Goal: Find specific page/section: Find specific page/section

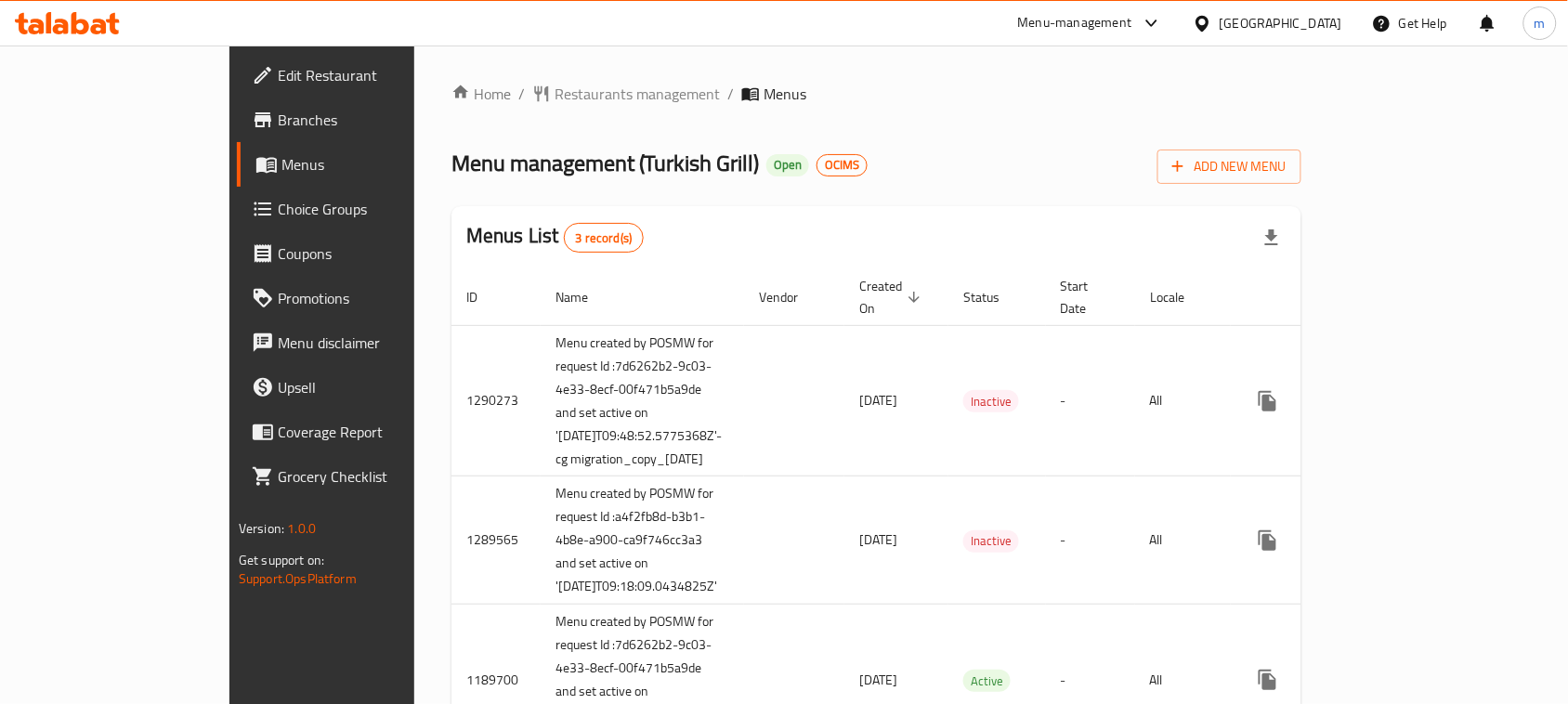
click at [554, 97] on span "Restaurants management" at bounding box center [637, 93] width 166 height 22
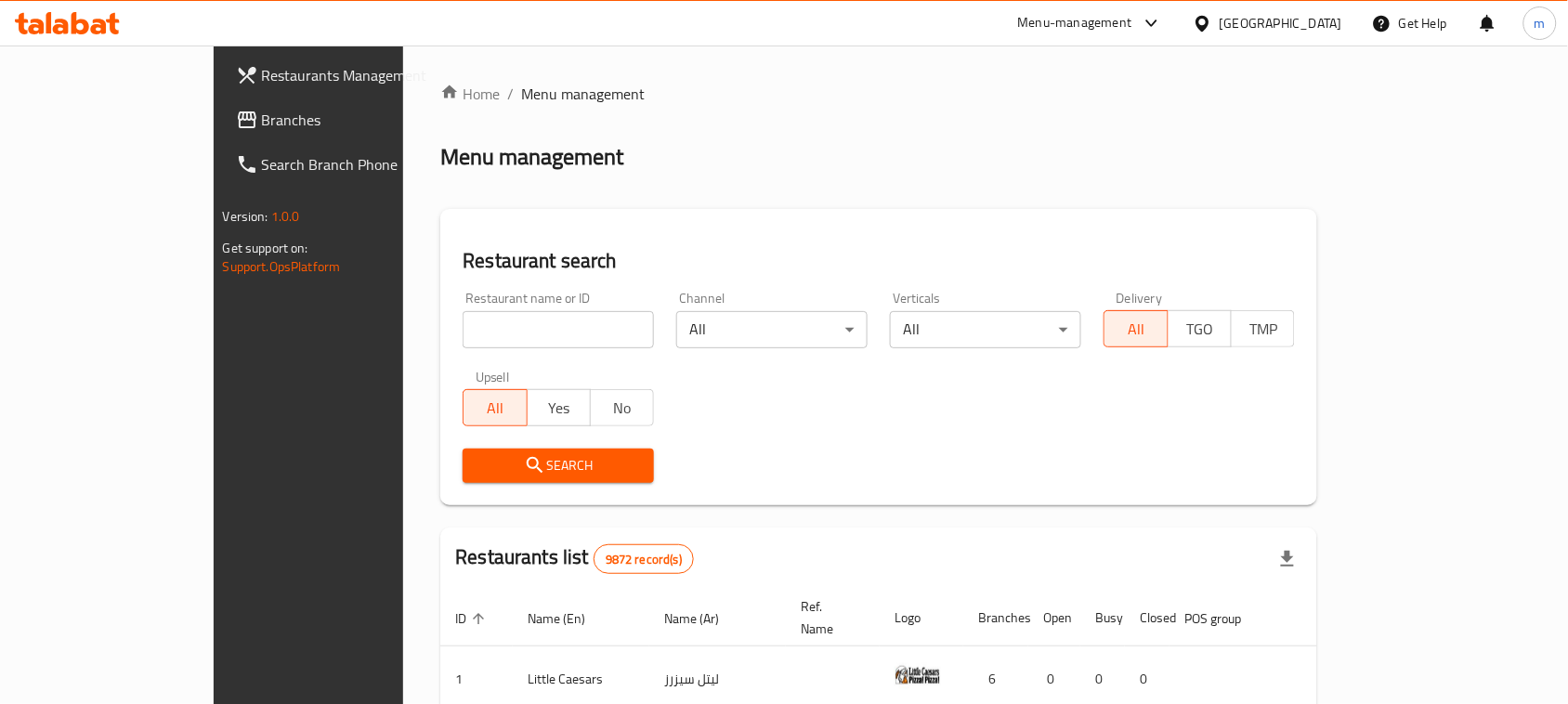
click at [463, 332] on input "search" at bounding box center [558, 329] width 191 height 37
paste input "172"
type input "172"
click at [477, 469] on span "Search" at bounding box center [558, 465] width 162 height 23
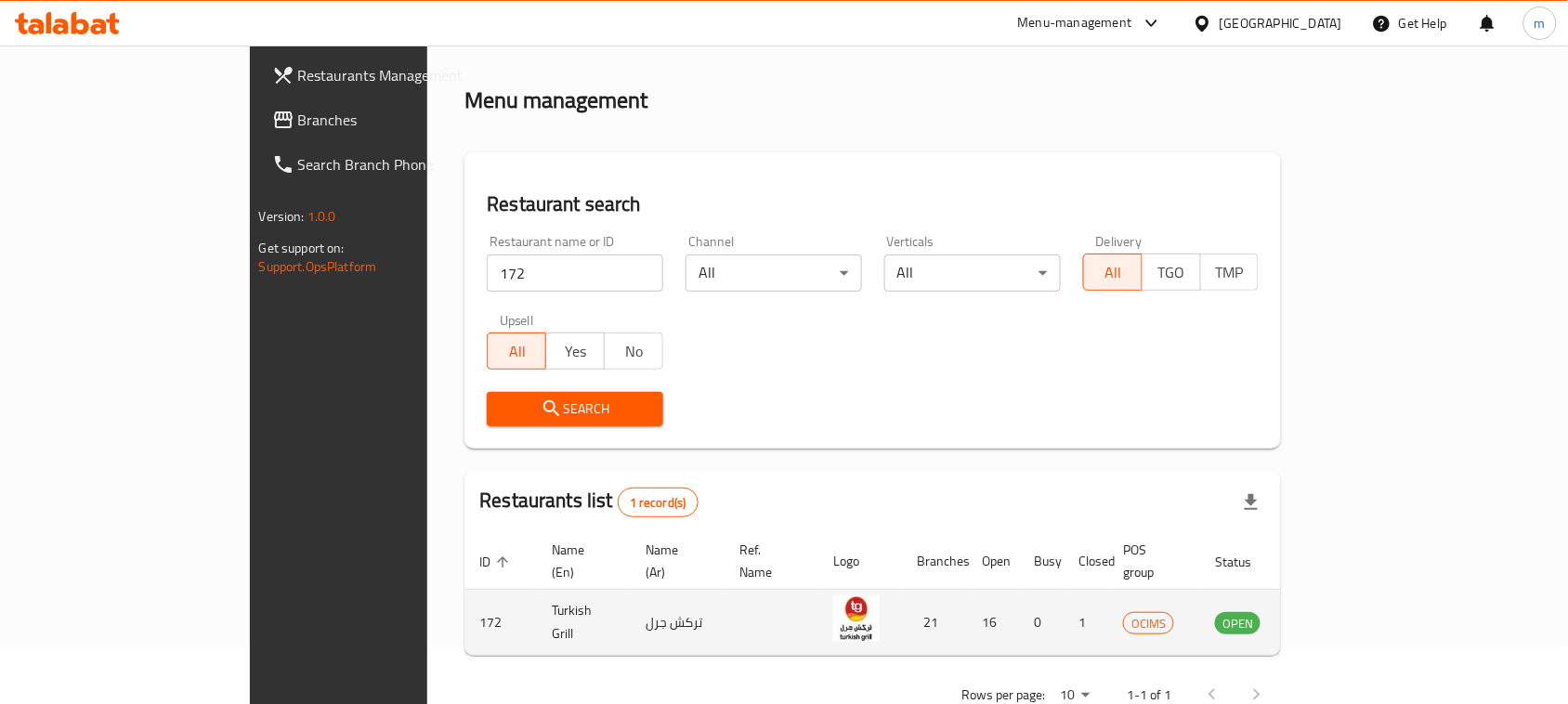
scroll to position [89, 0]
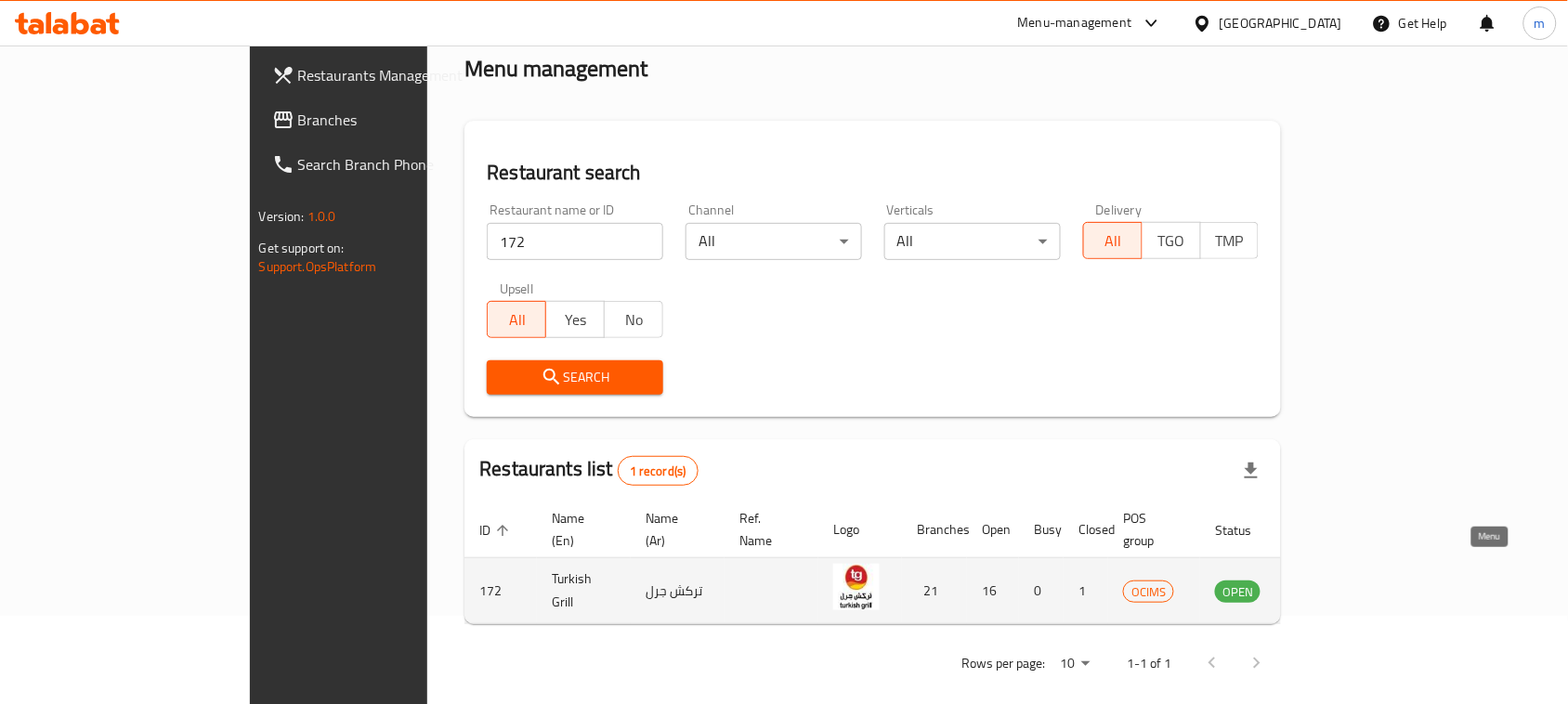
click at [1333, 584] on icon "enhanced table" at bounding box center [1323, 592] width 20 height 16
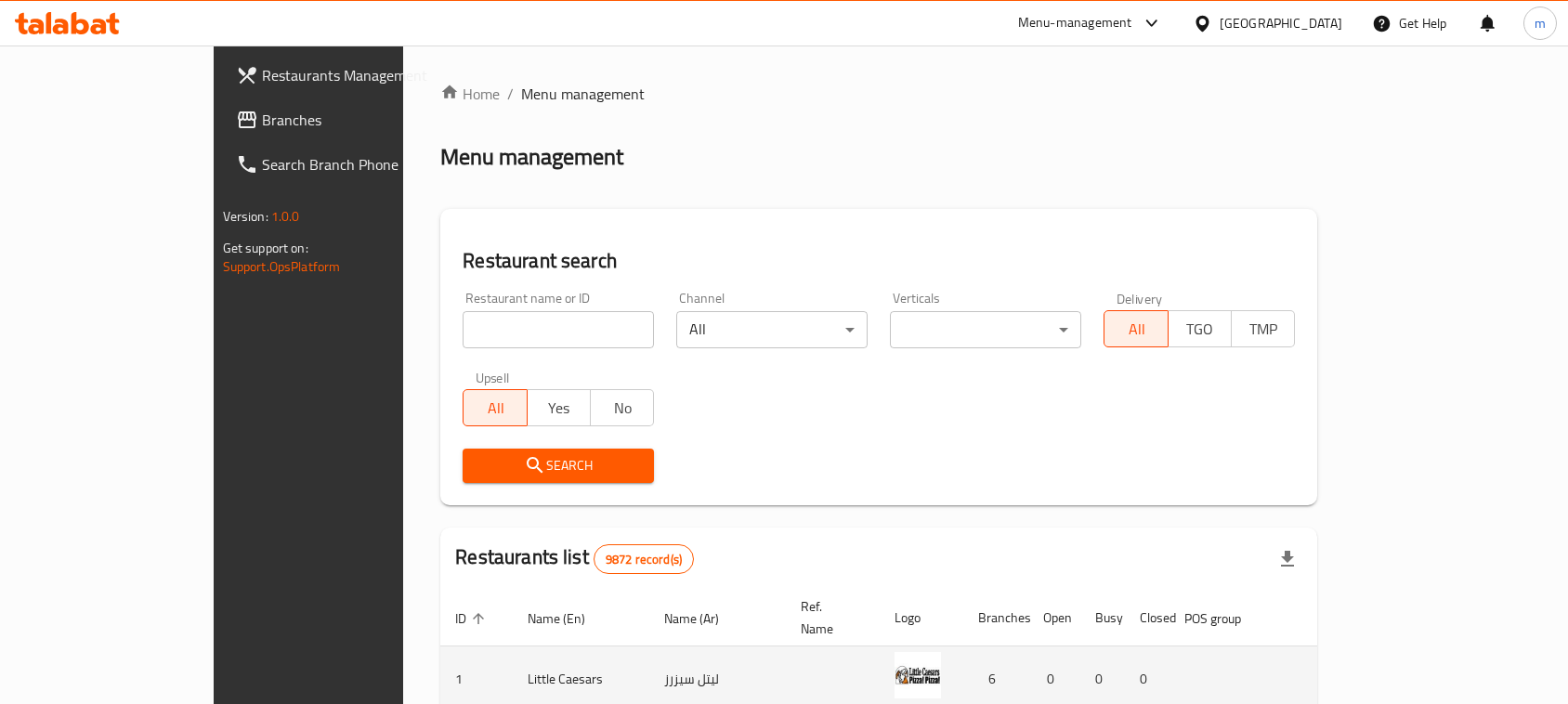
scroll to position [89, 0]
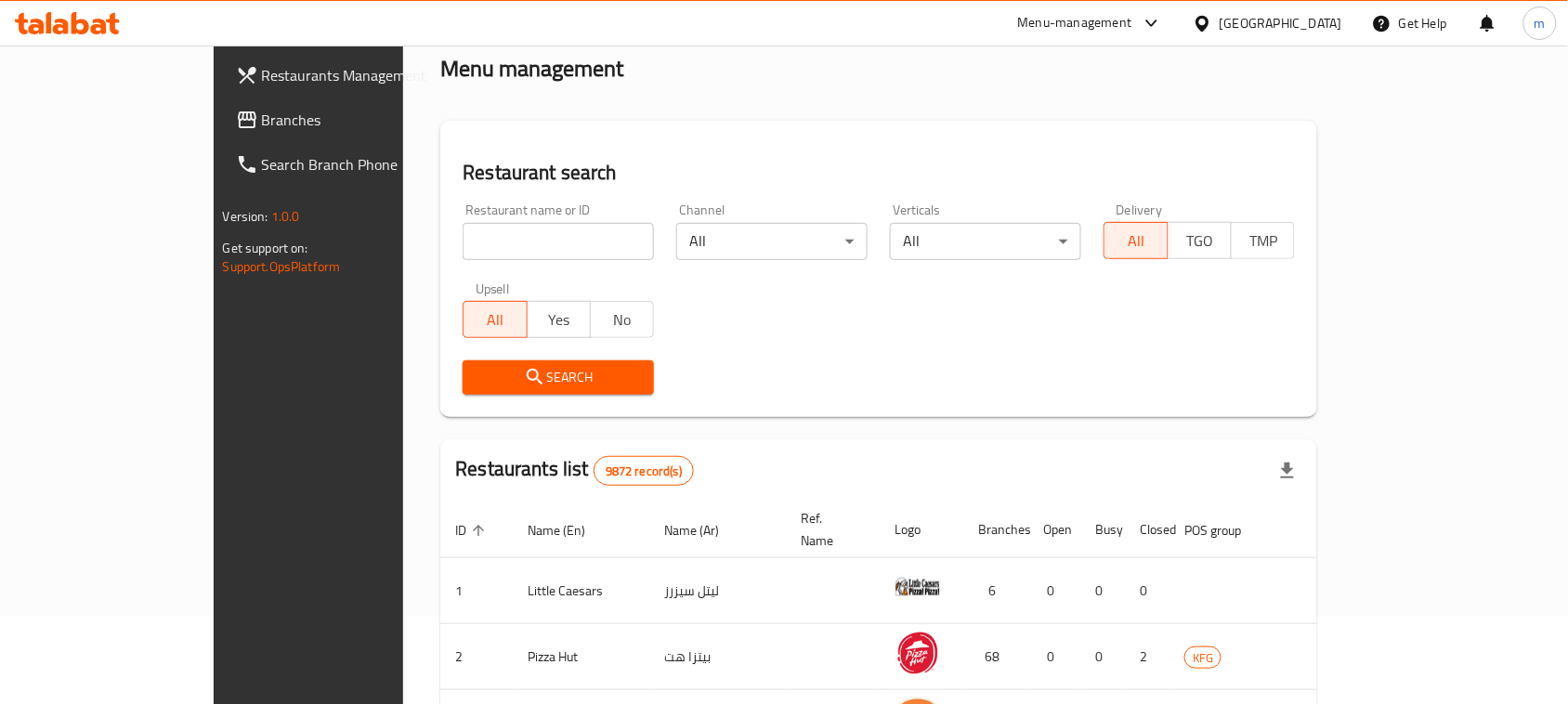
click at [262, 118] on span "Branches" at bounding box center [361, 120] width 199 height 22
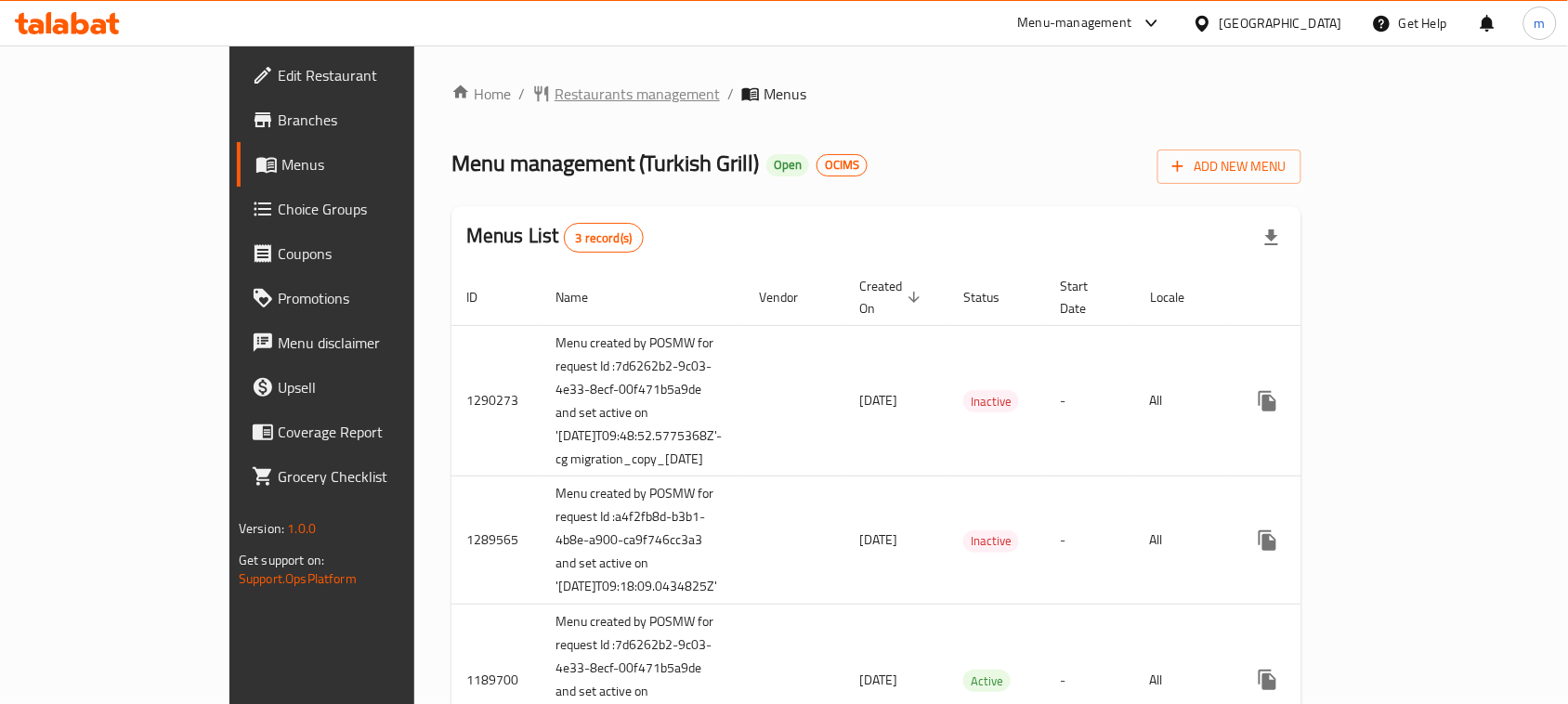
click at [554, 83] on span "Restaurants management" at bounding box center [637, 93] width 166 height 22
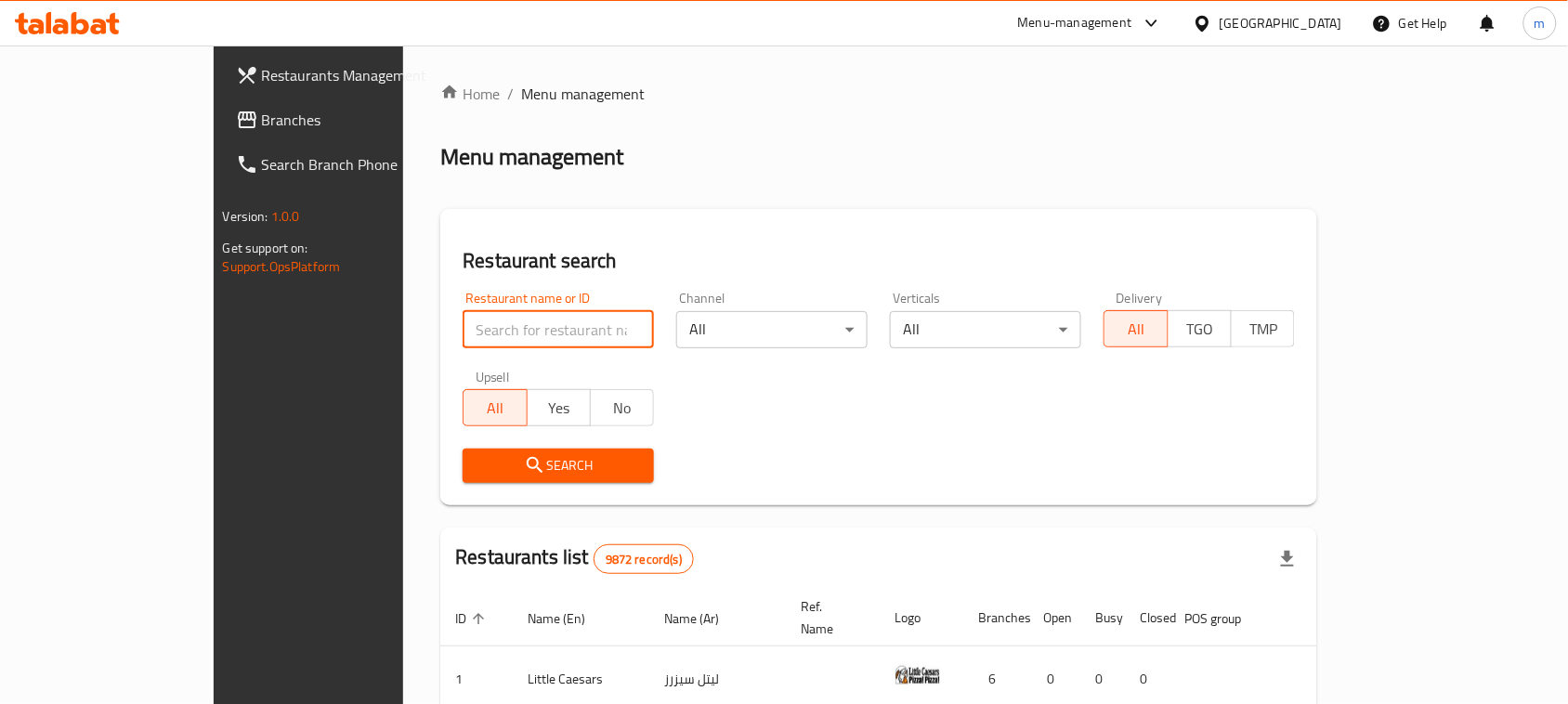
click at [463, 325] on input "search" at bounding box center [558, 329] width 191 height 37
paste input "172"
type input "172"
click at [477, 457] on span "Search" at bounding box center [558, 465] width 162 height 23
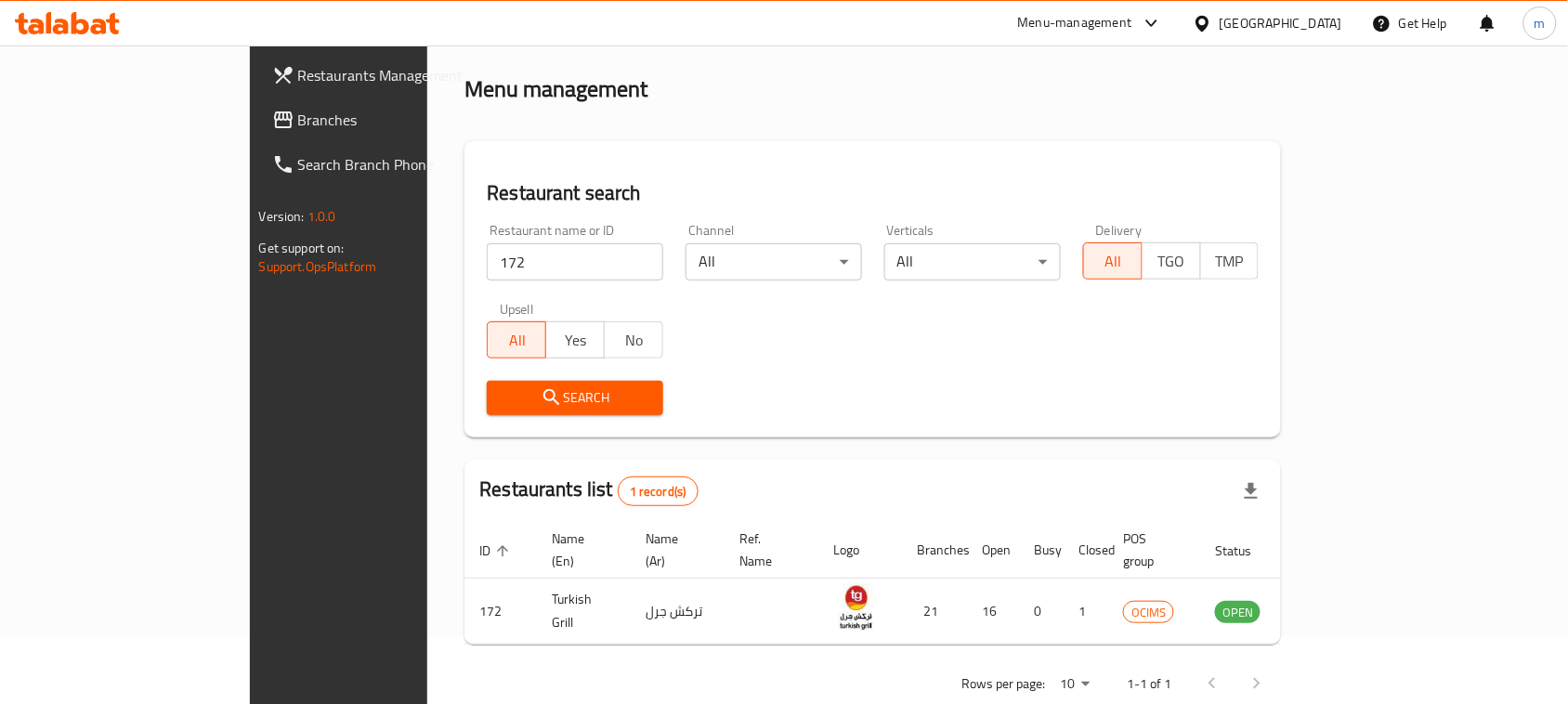
scroll to position [89, 0]
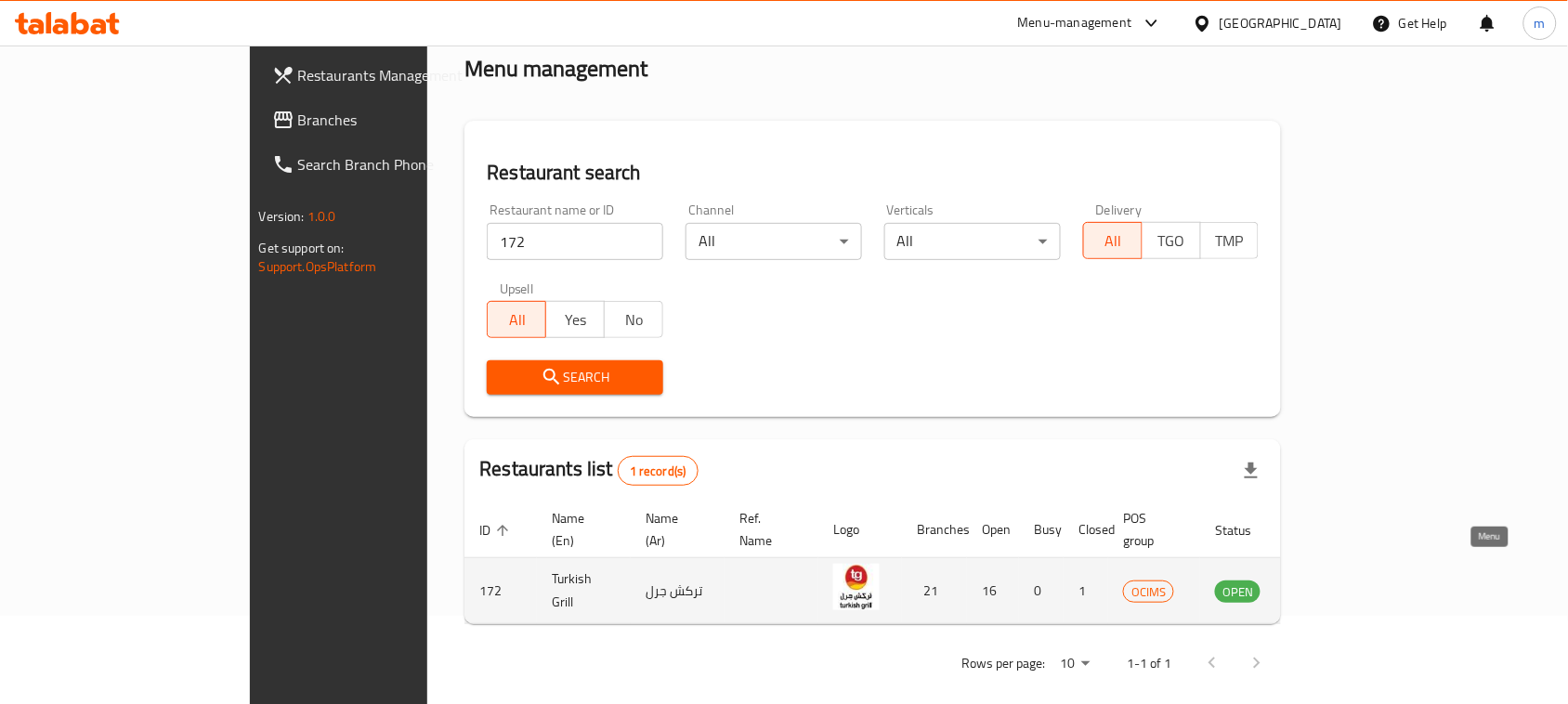
click at [1333, 584] on icon "enhanced table" at bounding box center [1323, 592] width 20 height 16
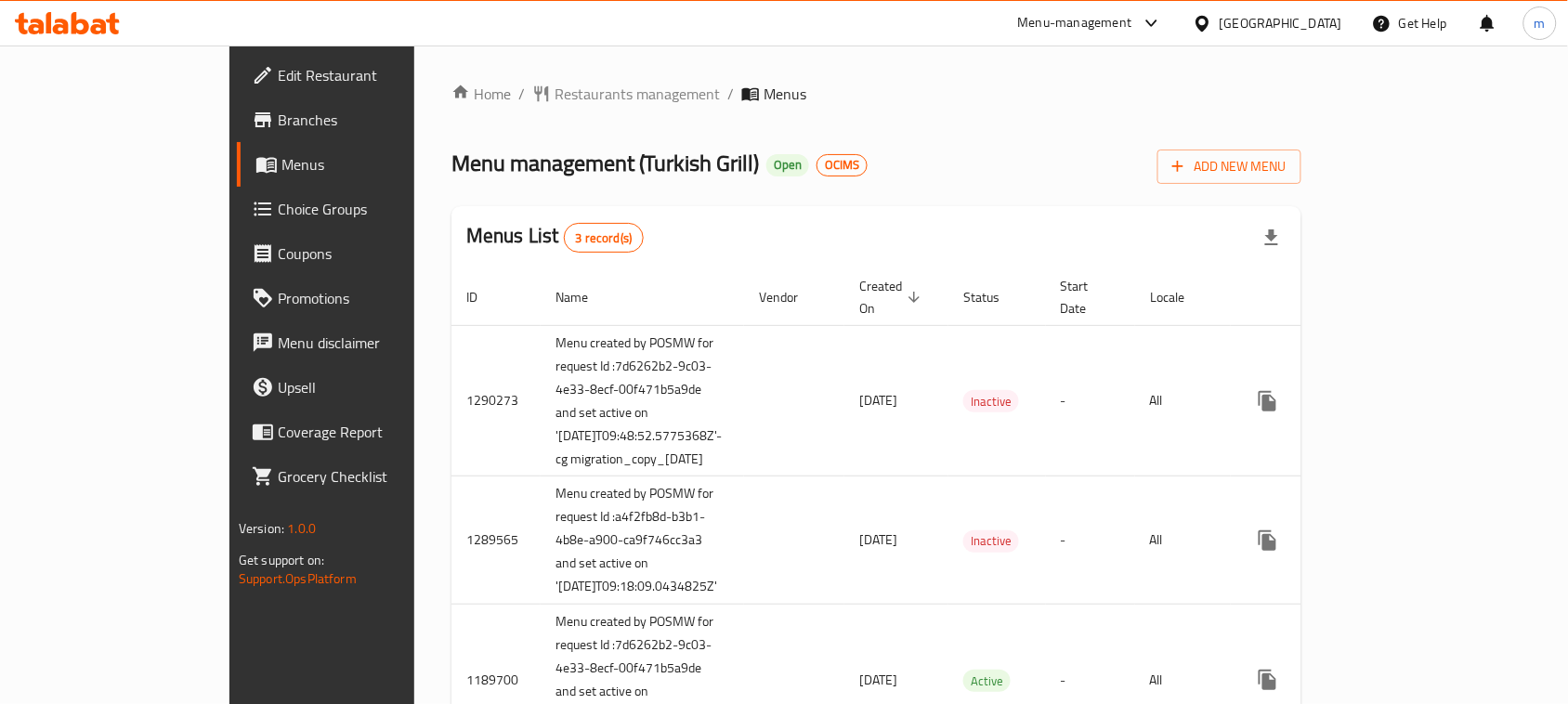
click at [1245, 124] on div "Home / Restaurants management / Menus Menu management ( Turkish Grill ) Open OC…" at bounding box center [876, 426] width 850 height 688
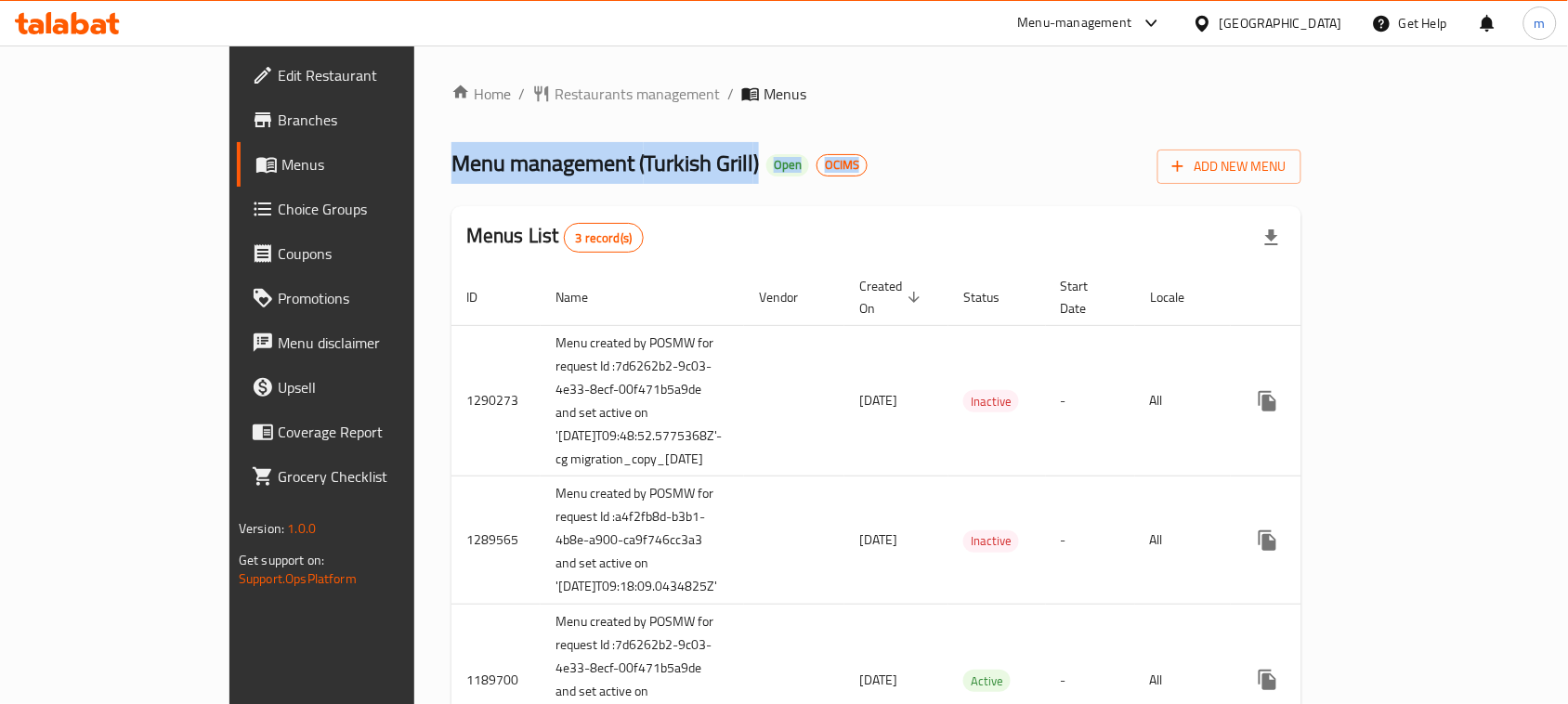
drag, startPoint x: 1107, startPoint y: 156, endPoint x: 1148, endPoint y: 75, distance: 90.8
click at [1148, 75] on div "Home / Restaurants management / Menus Menu management ( Turkish Grill ) Open OC…" at bounding box center [876, 426] width 924 height 762
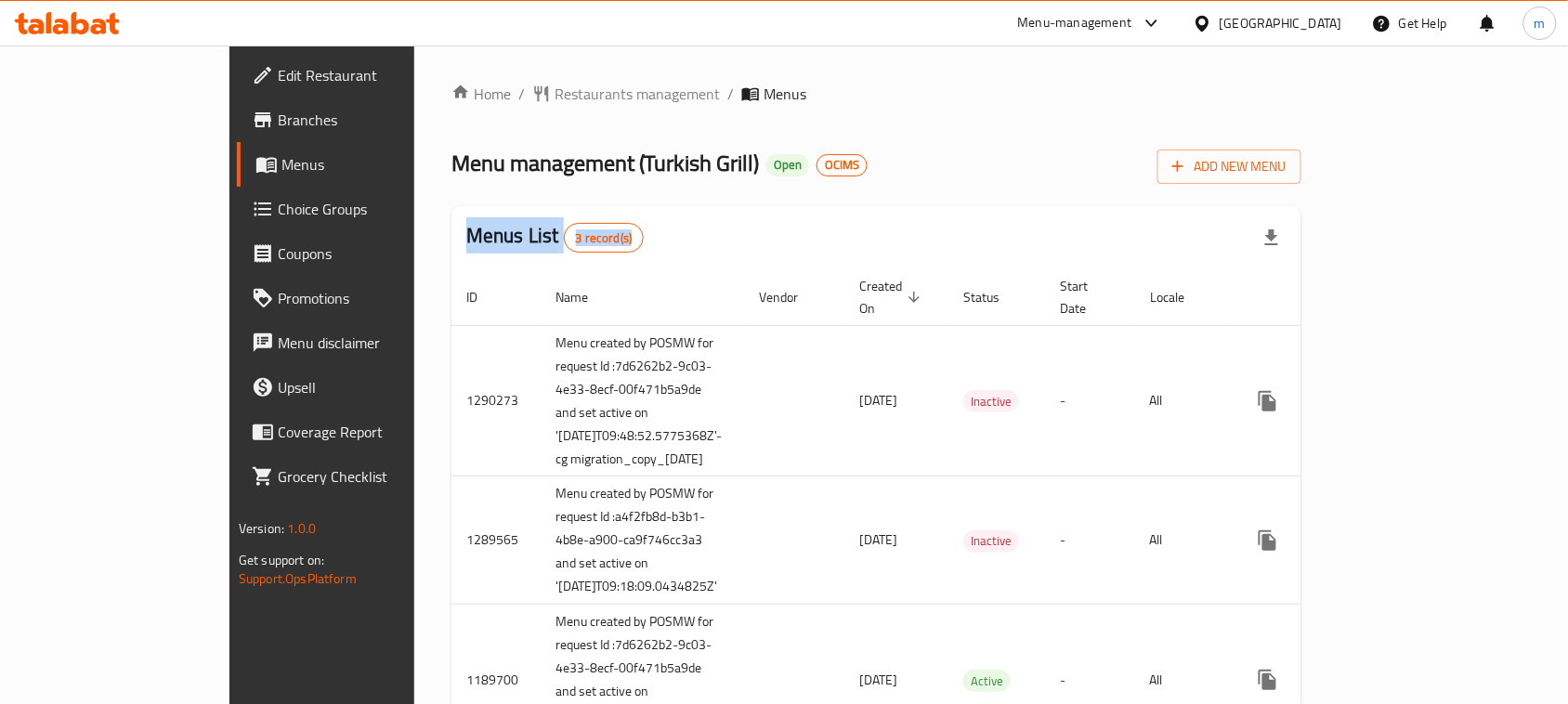
drag, startPoint x: 744, startPoint y: 202, endPoint x: 840, endPoint y: 122, distance: 125.0
click at [838, 112] on div "Home / Restaurants management / Menus Menu management ( Turkish Grill ) Open OC…" at bounding box center [876, 426] width 850 height 688
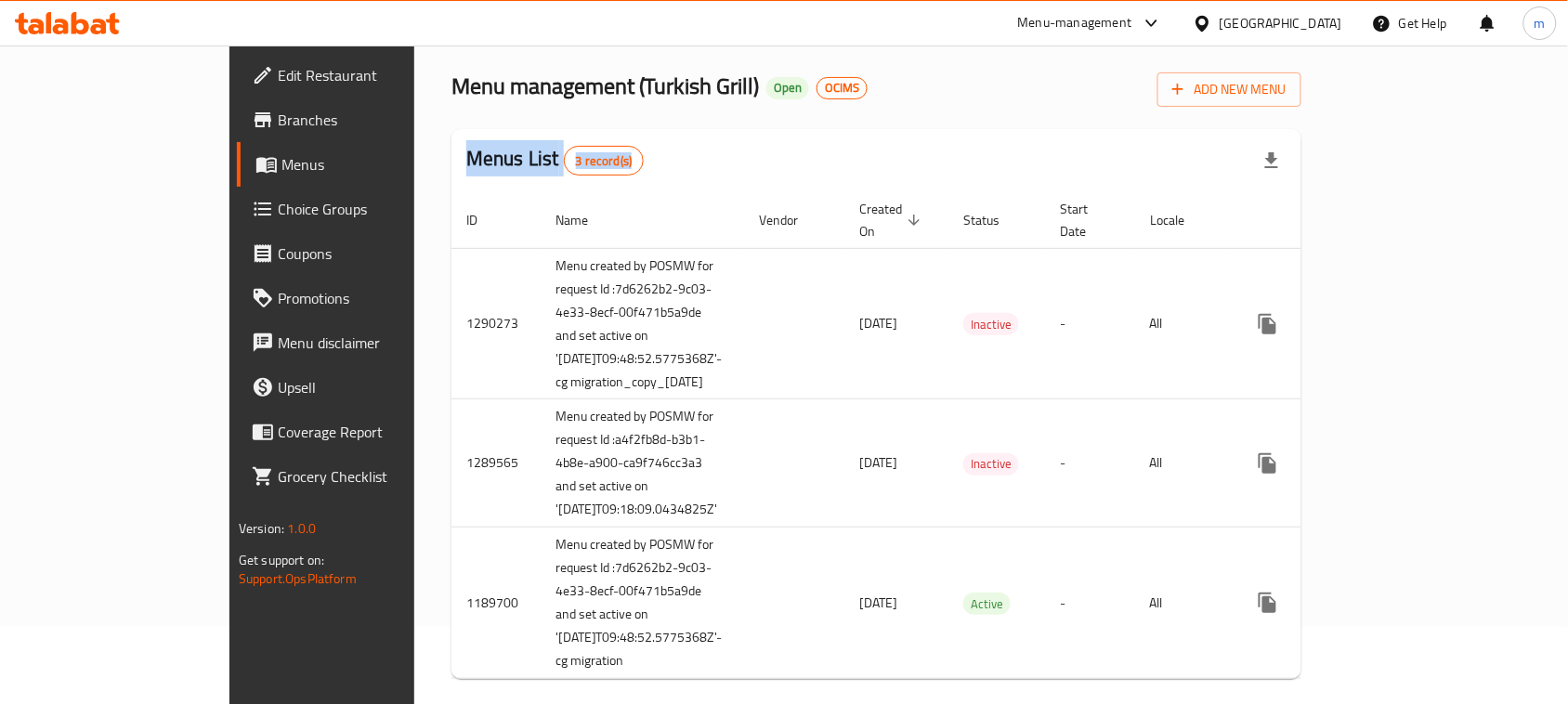
scroll to position [85, 0]
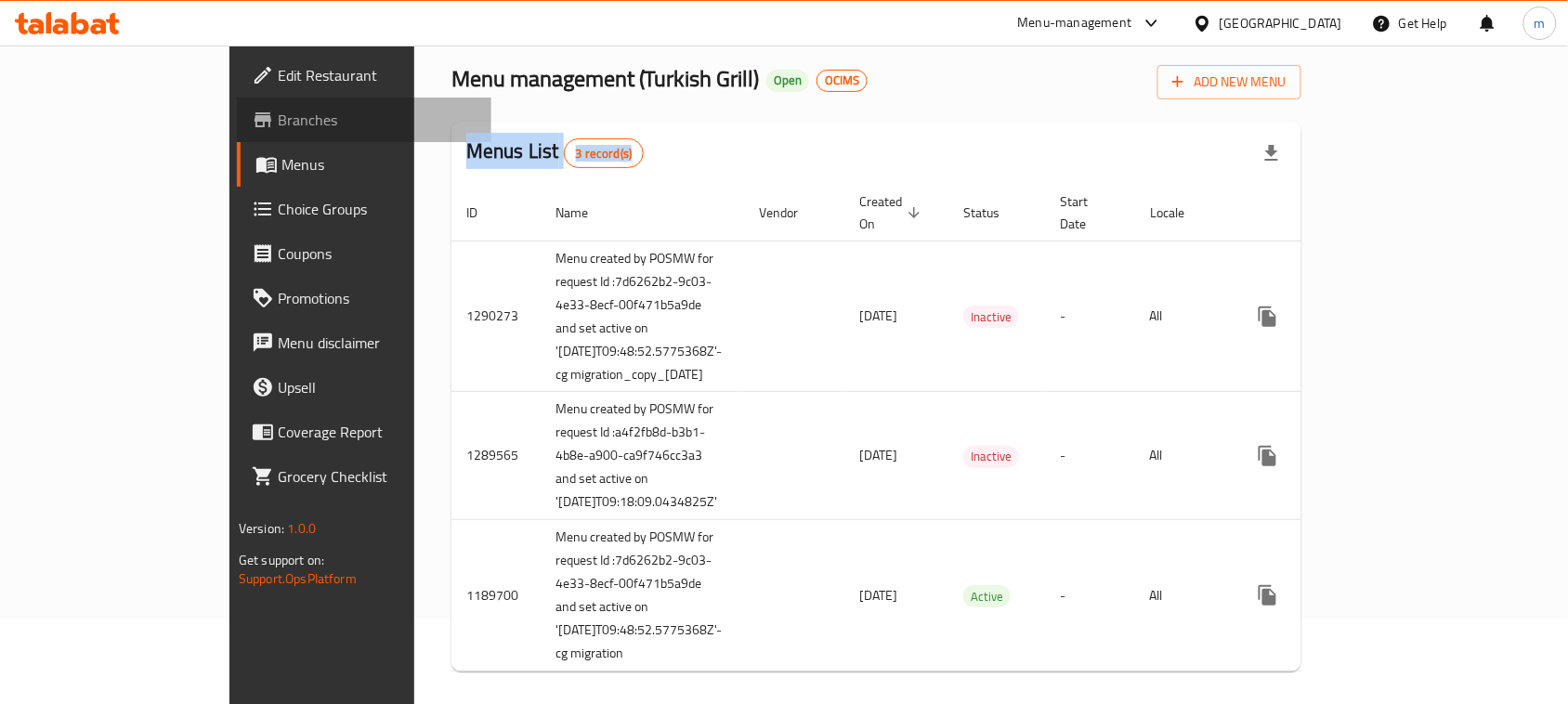
click at [278, 116] on span "Branches" at bounding box center [377, 120] width 199 height 22
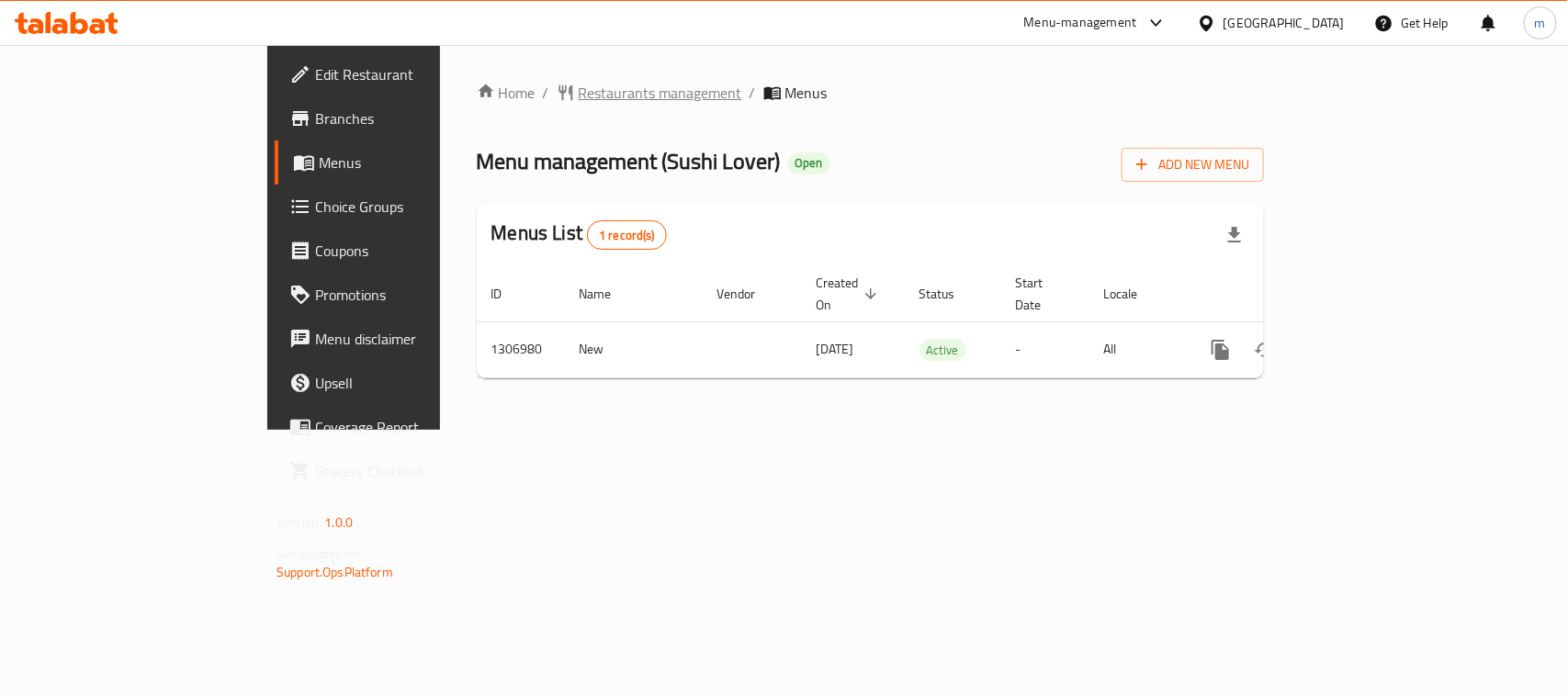
click at [579, 93] on span "Restaurants management" at bounding box center [661, 92] width 164 height 22
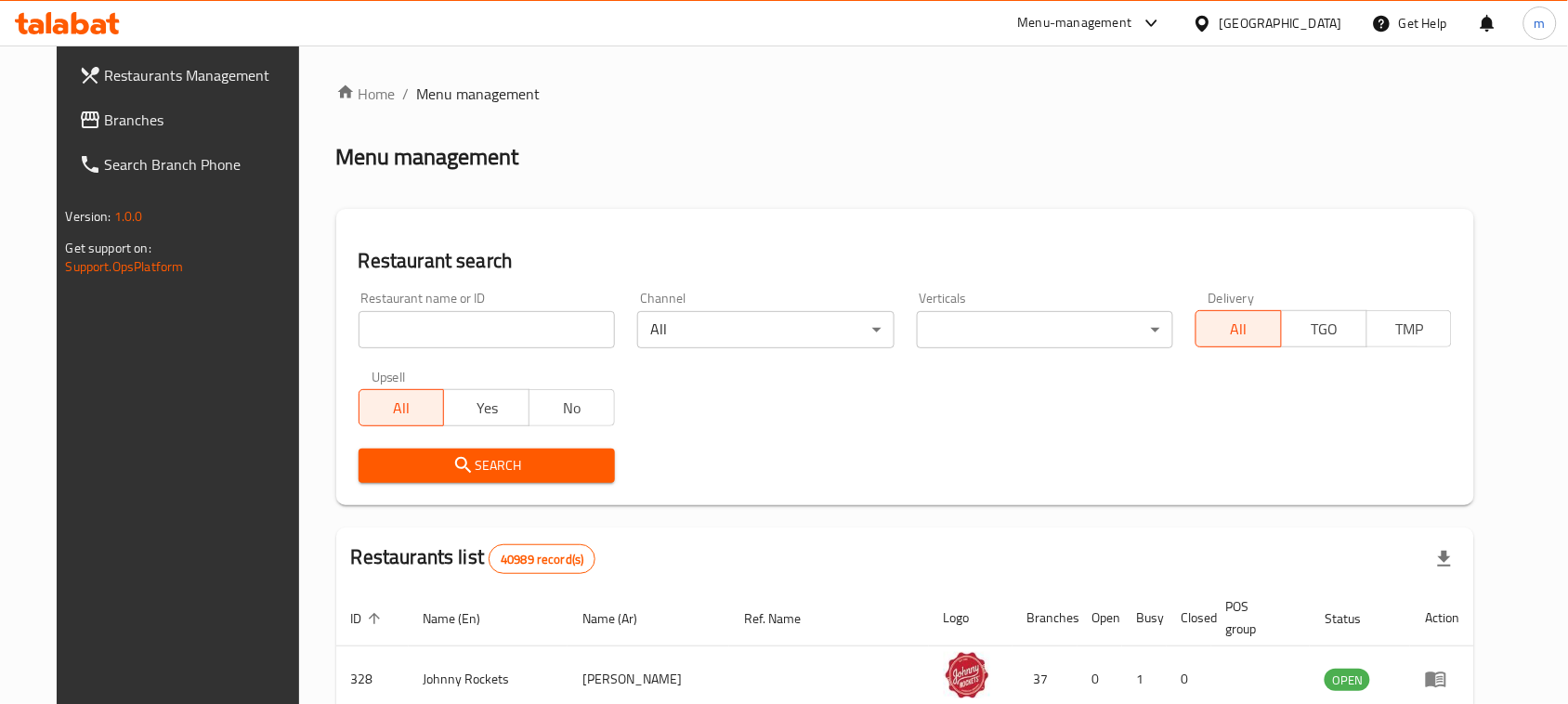
click at [470, 320] on input "search" at bounding box center [486, 329] width 256 height 37
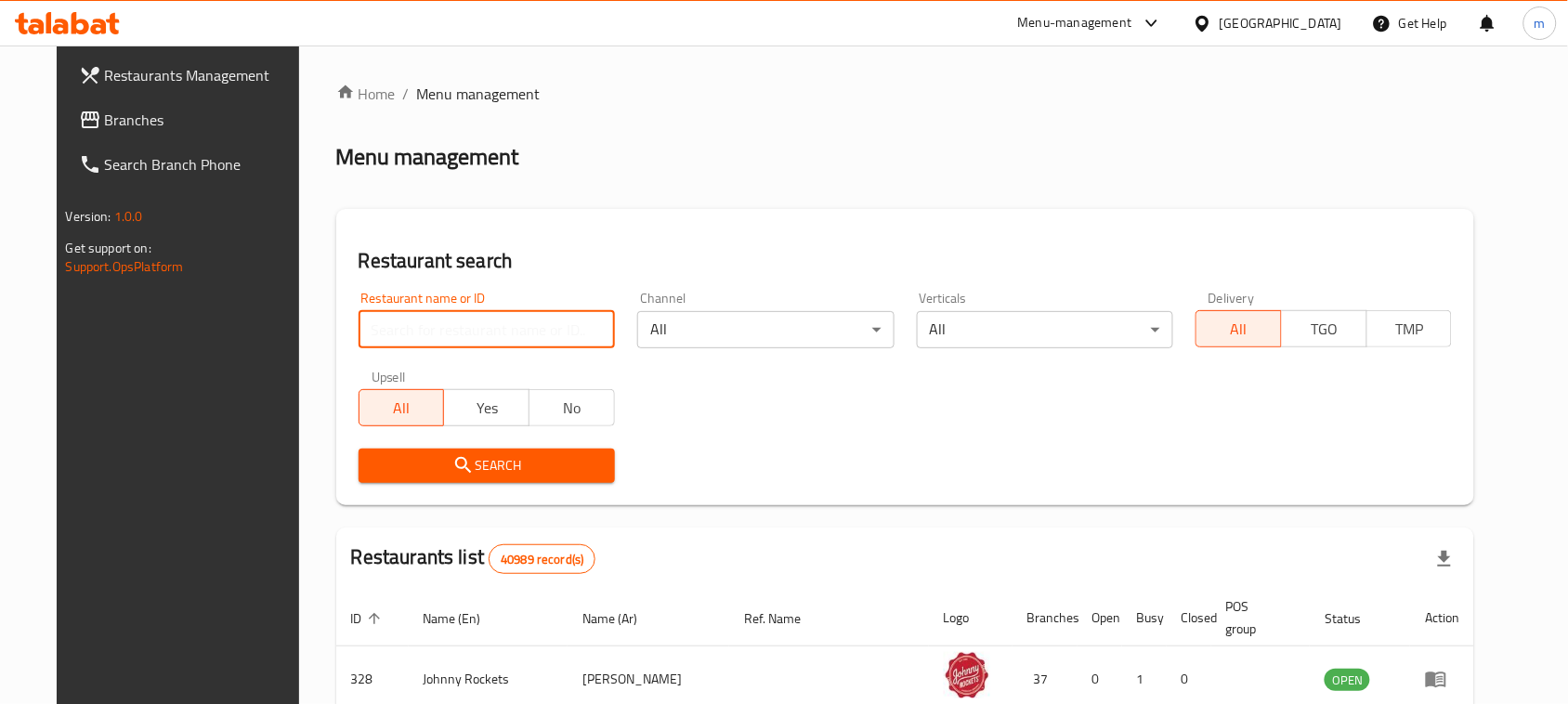
paste input "704257"
type input "704257"
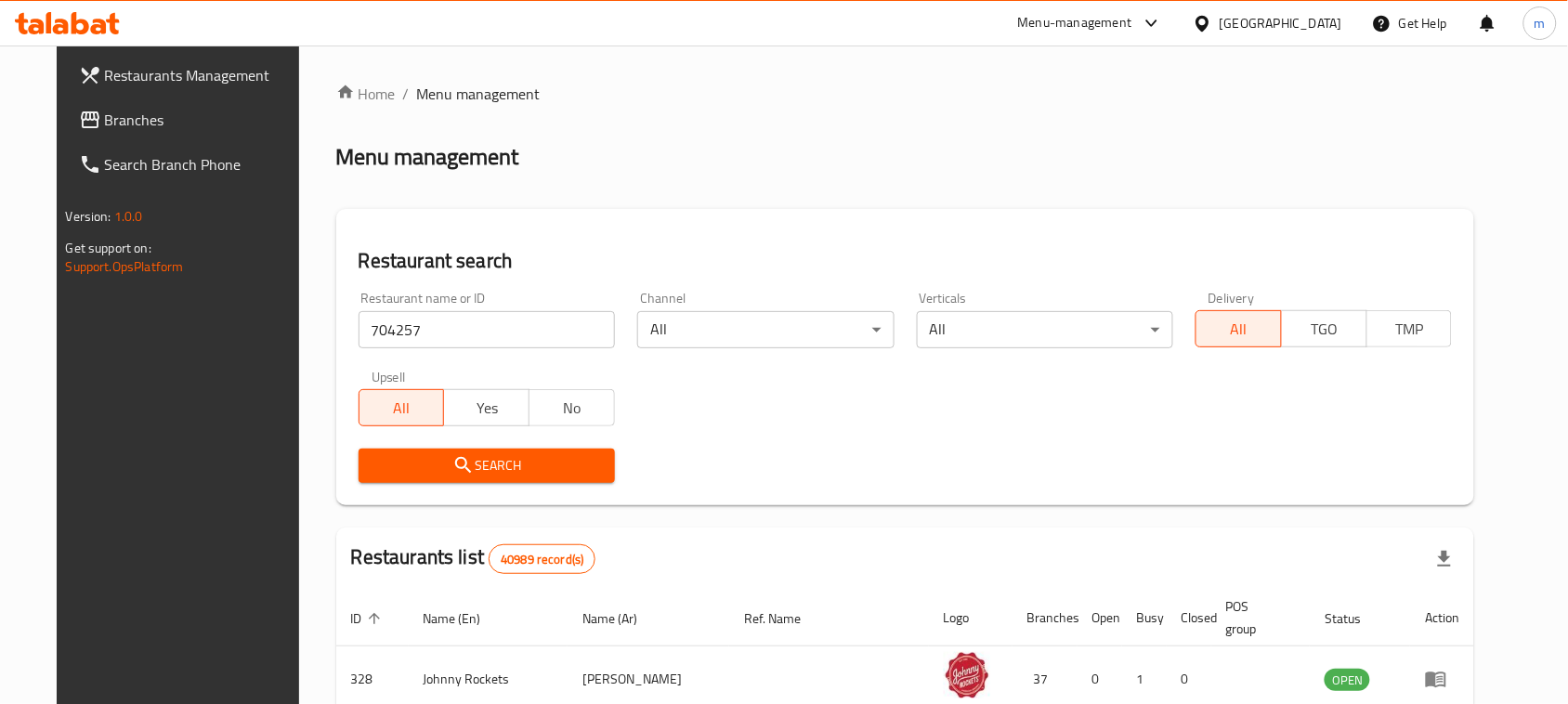
click at [485, 473] on span "Search" at bounding box center [486, 465] width 227 height 23
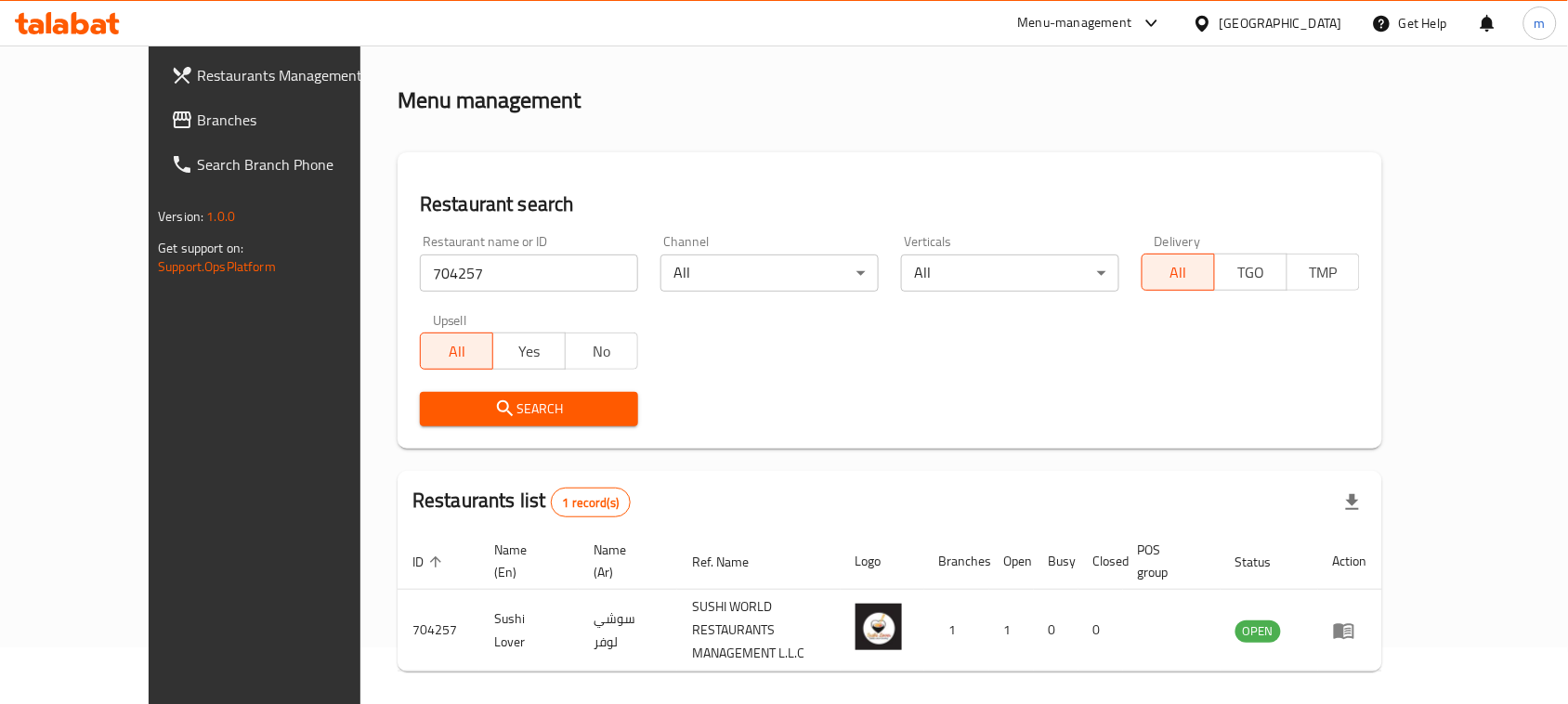
scroll to position [89, 0]
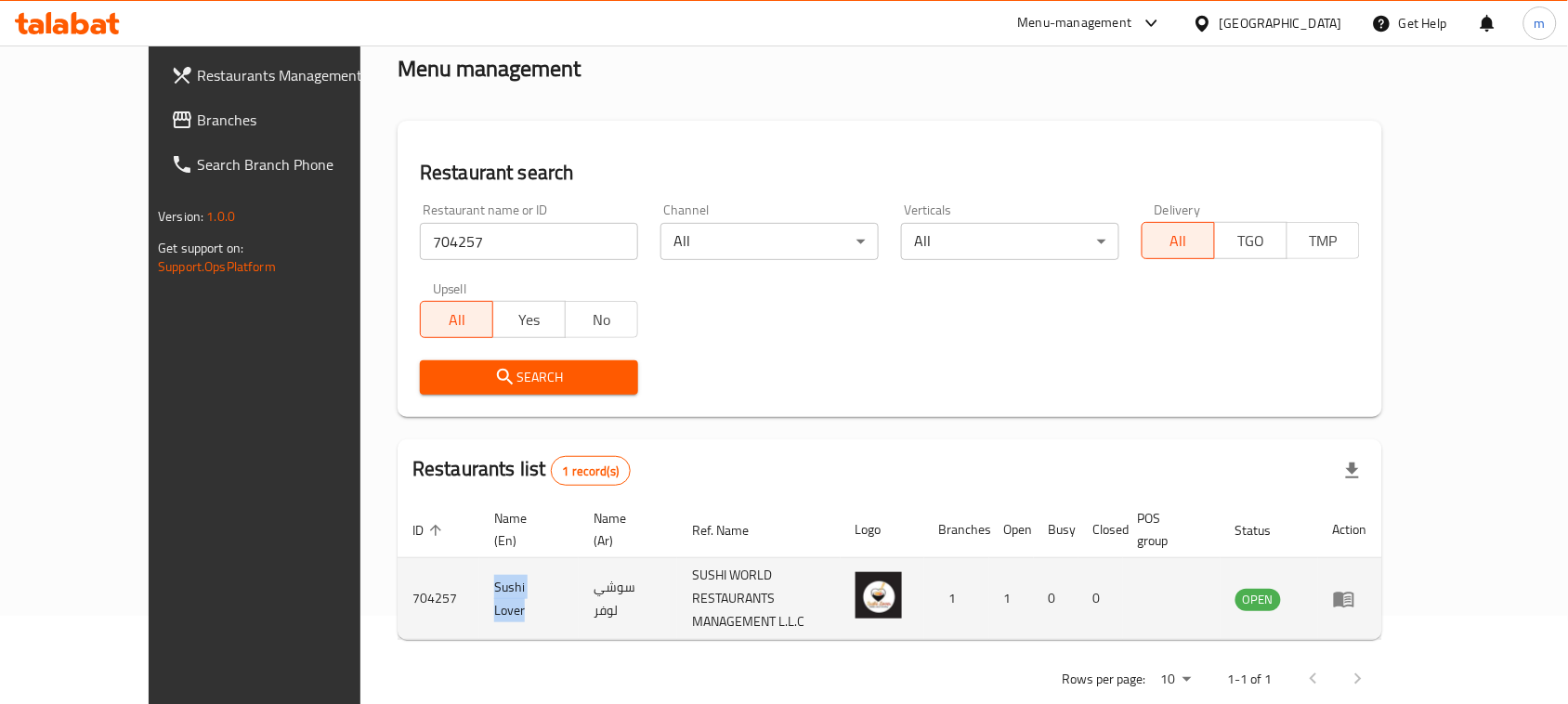
drag, startPoint x: 392, startPoint y: 574, endPoint x: 446, endPoint y: 586, distance: 55.3
click at [479, 592] on td "Sushi Lover" at bounding box center [529, 599] width 99 height 82
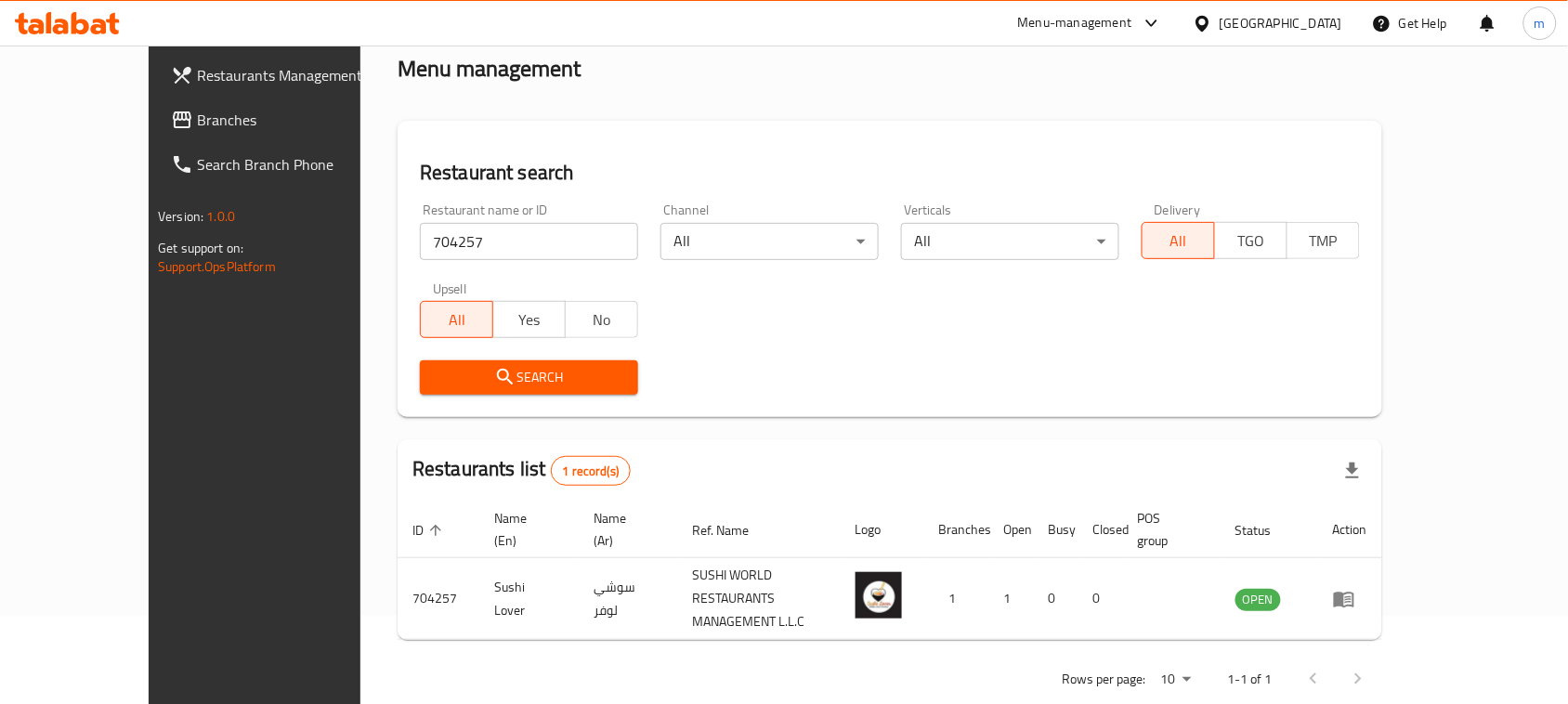
drag, startPoint x: 432, startPoint y: 576, endPoint x: 303, endPoint y: 378, distance: 236.3
click at [397, 378] on div "Restaurant search Restaurant name or ID 704257 Restaurant name or ID Channel Al…" at bounding box center [889, 269] width 985 height 296
drag, startPoint x: 75, startPoint y: 112, endPoint x: 1497, endPoint y: 2, distance: 1426.2
click at [197, 112] on span "Branches" at bounding box center [296, 120] width 199 height 22
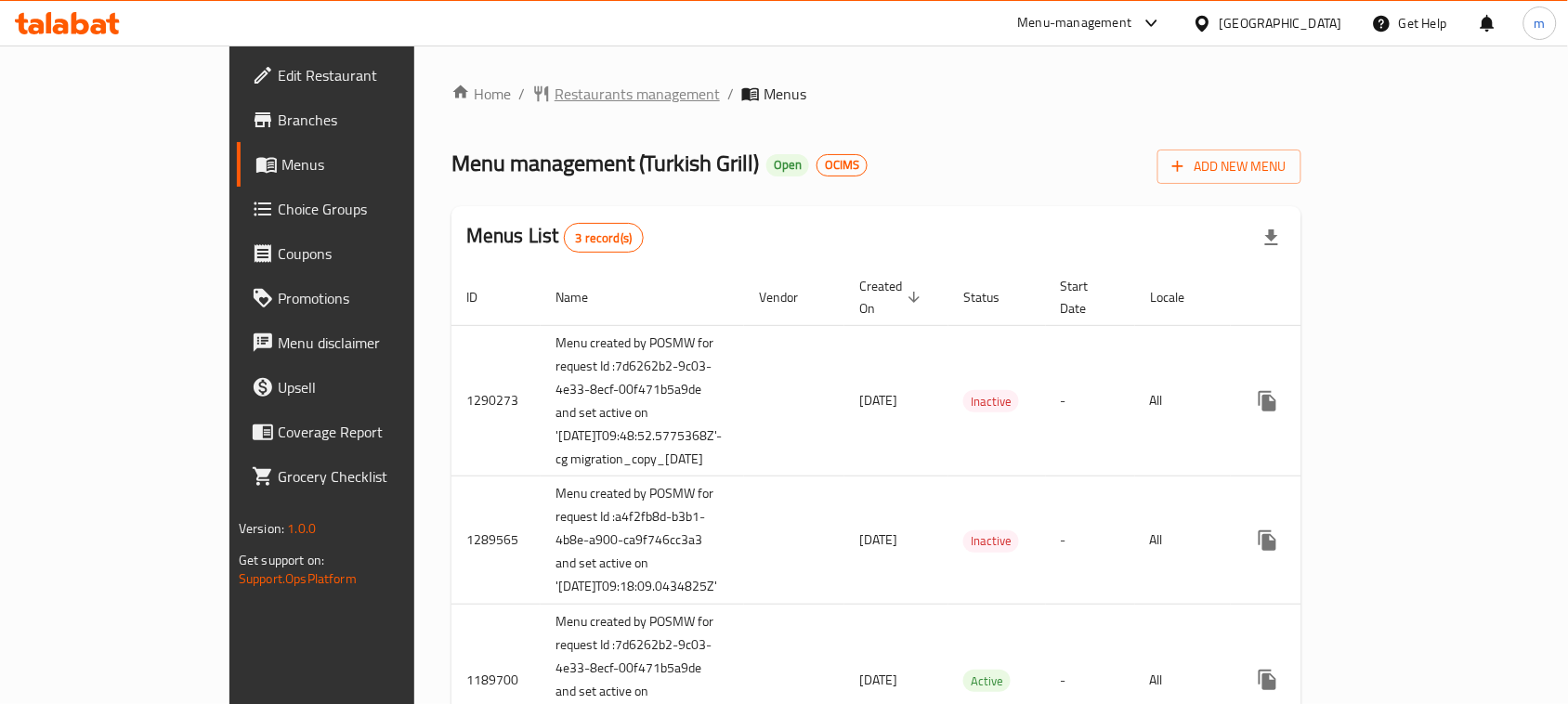
click at [554, 93] on span "Restaurants management" at bounding box center [637, 93] width 166 height 22
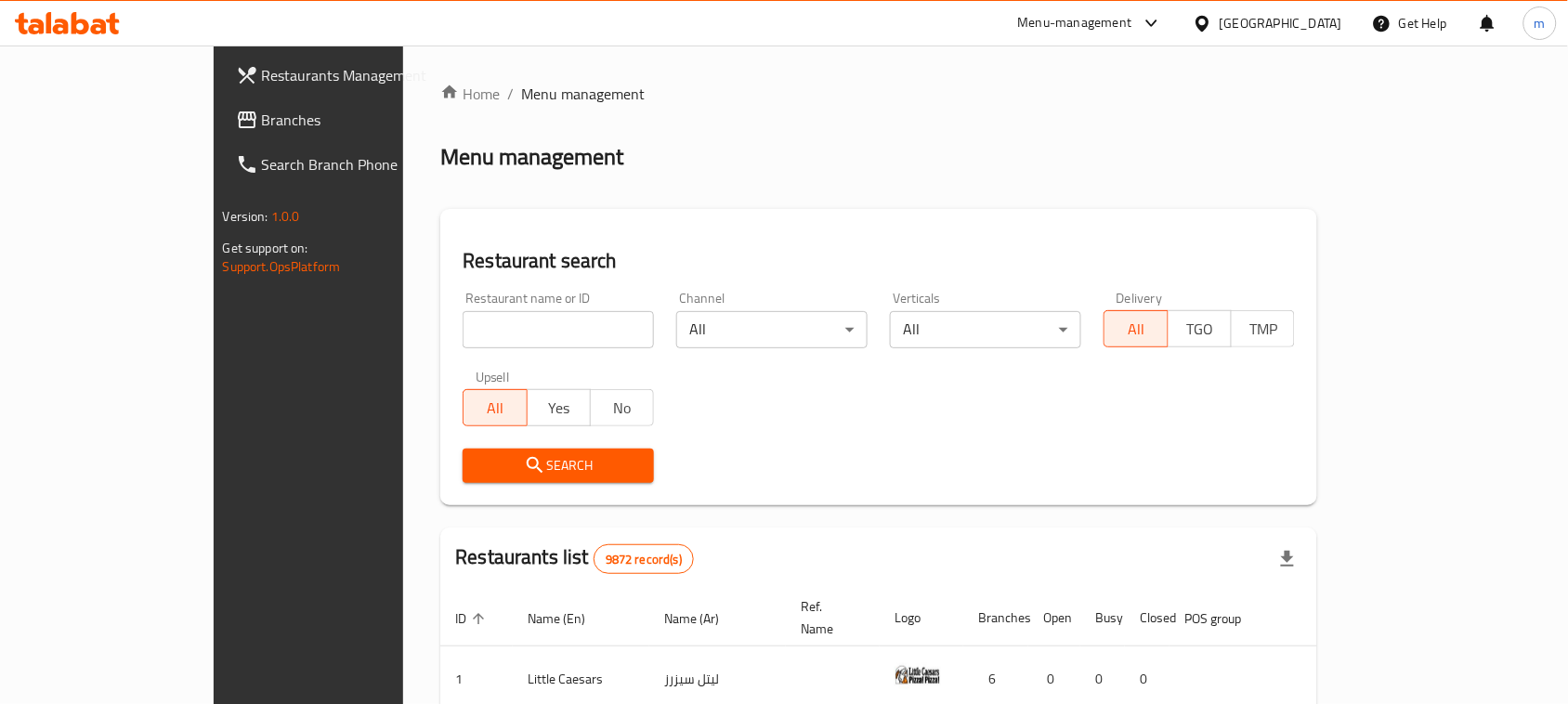
click at [463, 336] on input "search" at bounding box center [558, 329] width 191 height 37
paste input "172"
type input "172"
click at [463, 451] on button "Search" at bounding box center [558, 465] width 191 height 34
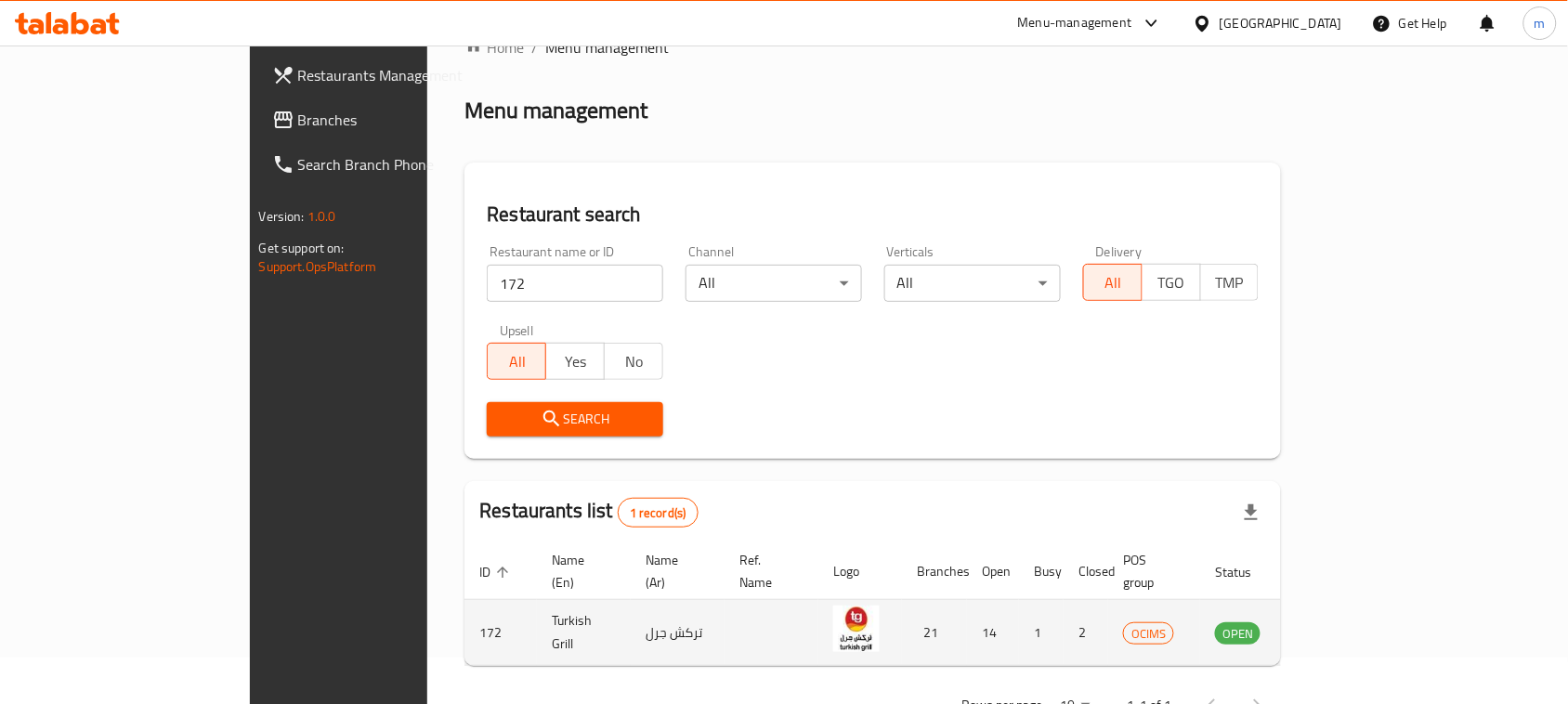
scroll to position [89, 0]
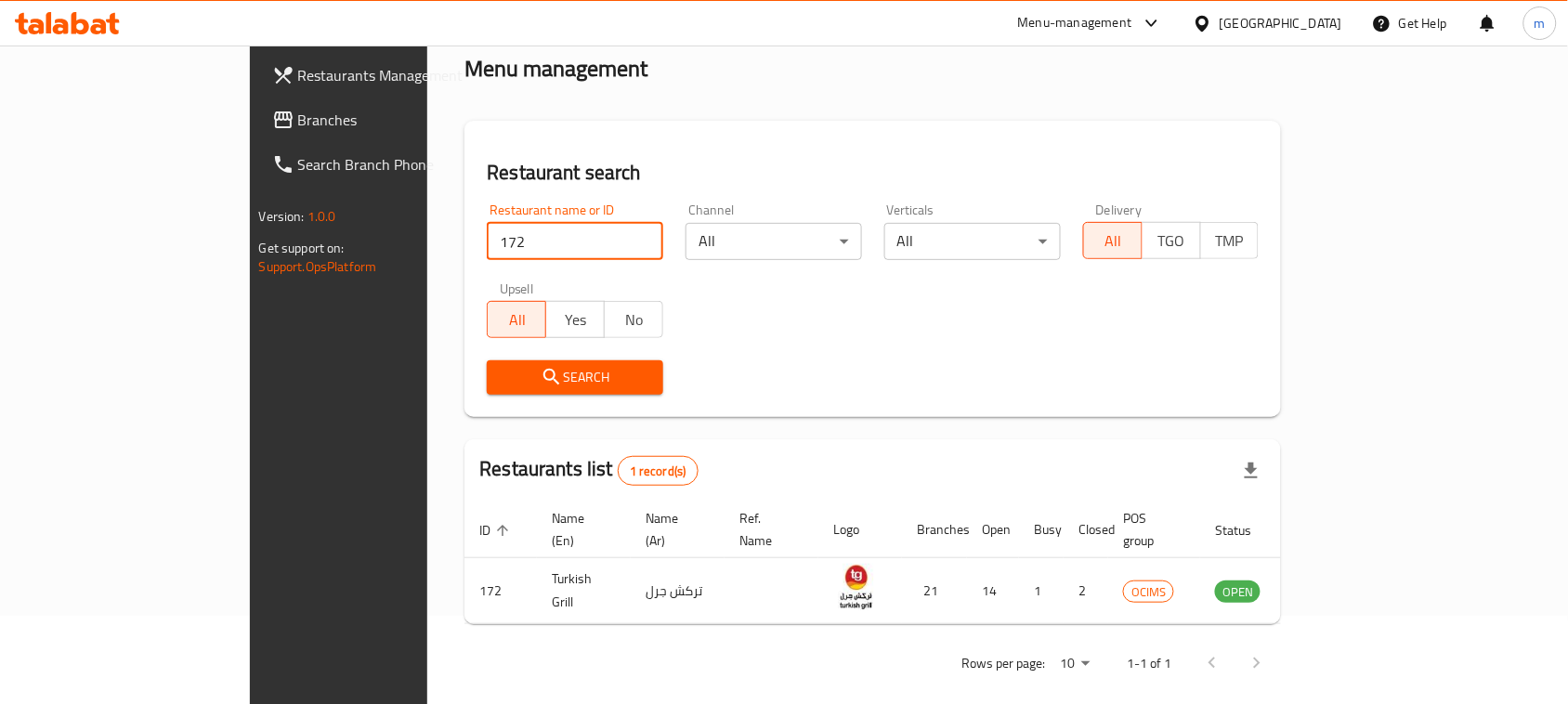
drag, startPoint x: 387, startPoint y: 244, endPoint x: 0, endPoint y: 313, distance: 393.1
click at [250, 313] on div "Restaurants Management Branches Search Branch Phone Version: 1.0.0 Get support …" at bounding box center [785, 341] width 1069 height 767
click at [487, 238] on input "172" at bounding box center [575, 241] width 176 height 37
drag, startPoint x: 436, startPoint y: 238, endPoint x: 2, endPoint y: 243, distance: 434.0
click at [250, 243] on div "Restaurants Management Branches Search Branch Phone Version: 1.0.0 Get support …" at bounding box center [785, 341] width 1069 height 767
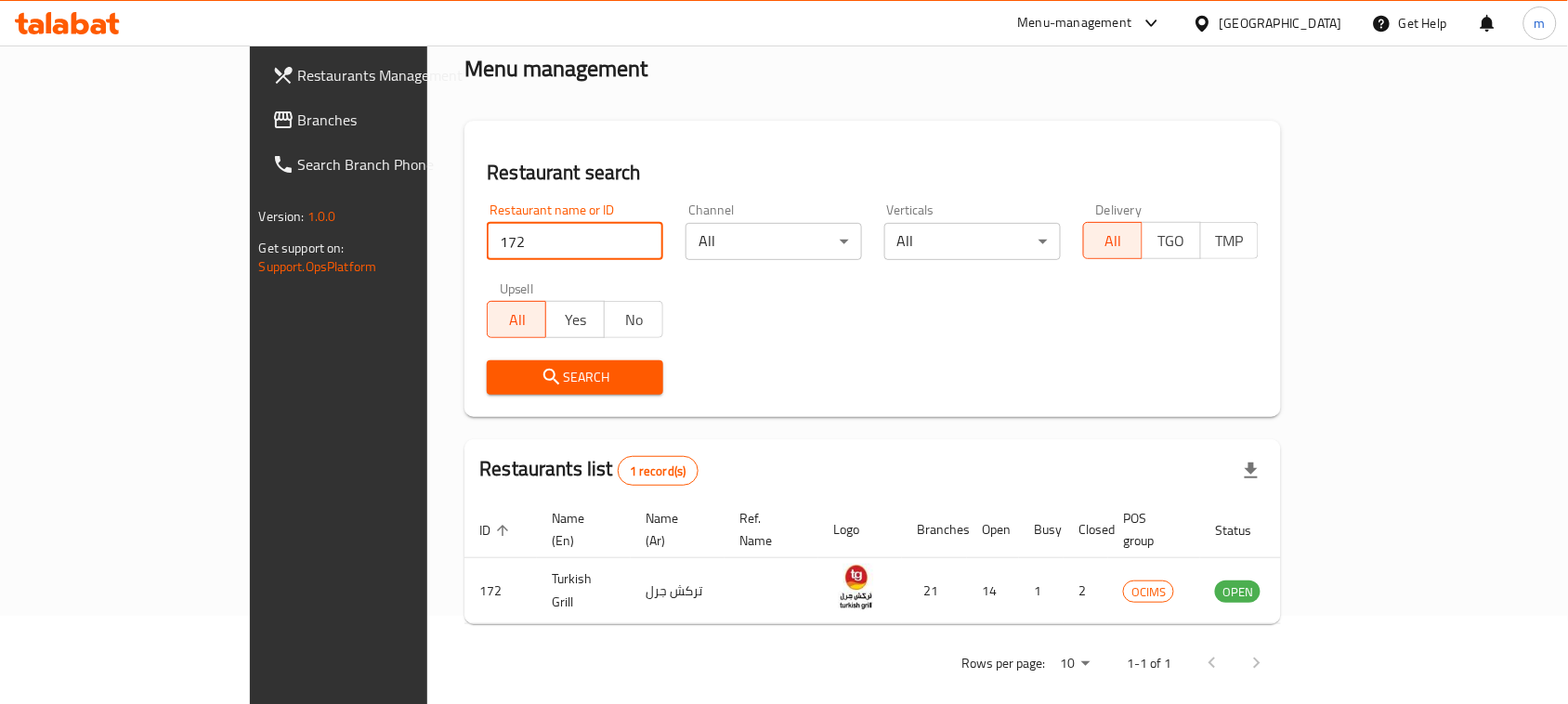
click at [487, 244] on input "172" at bounding box center [575, 241] width 176 height 37
drag, startPoint x: 384, startPoint y: 244, endPoint x: 251, endPoint y: 260, distance: 134.0
click at [251, 260] on div "Restaurants Management Branches Search Branch Phone Version: 1.0.0 Get support …" at bounding box center [785, 341] width 1069 height 767
click at [487, 248] on input "172" at bounding box center [575, 241] width 176 height 37
drag, startPoint x: 455, startPoint y: 248, endPoint x: 304, endPoint y: 278, distance: 154.0
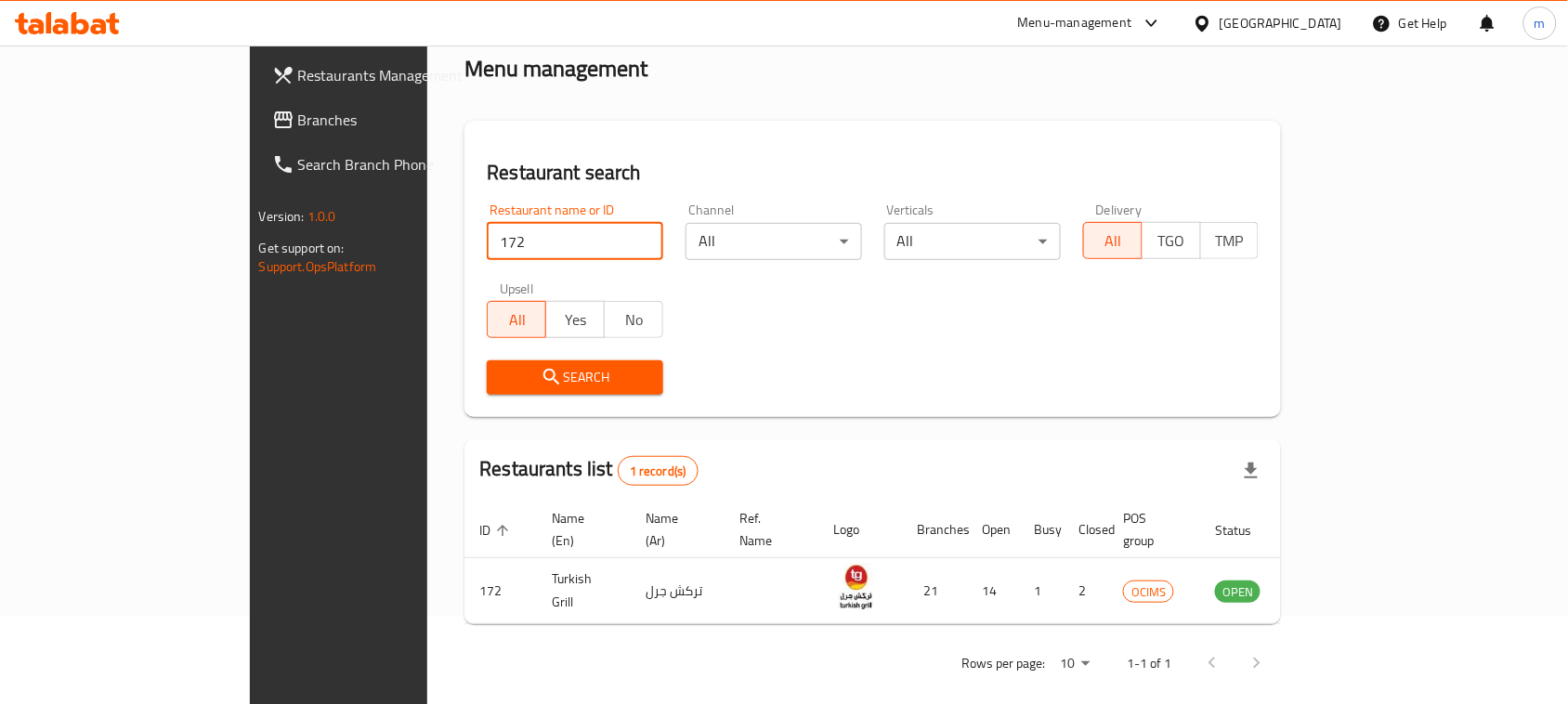
click at [465, 278] on div "Restaurant search Restaurant name or ID 172 Restaurant name or ID Channel All ​…" at bounding box center [873, 269] width 816 height 296
click at [487, 220] on div "Restaurant name or ID 172 Restaurant name or ID" at bounding box center [575, 232] width 176 height 56
